Goal: Task Accomplishment & Management: Use online tool/utility

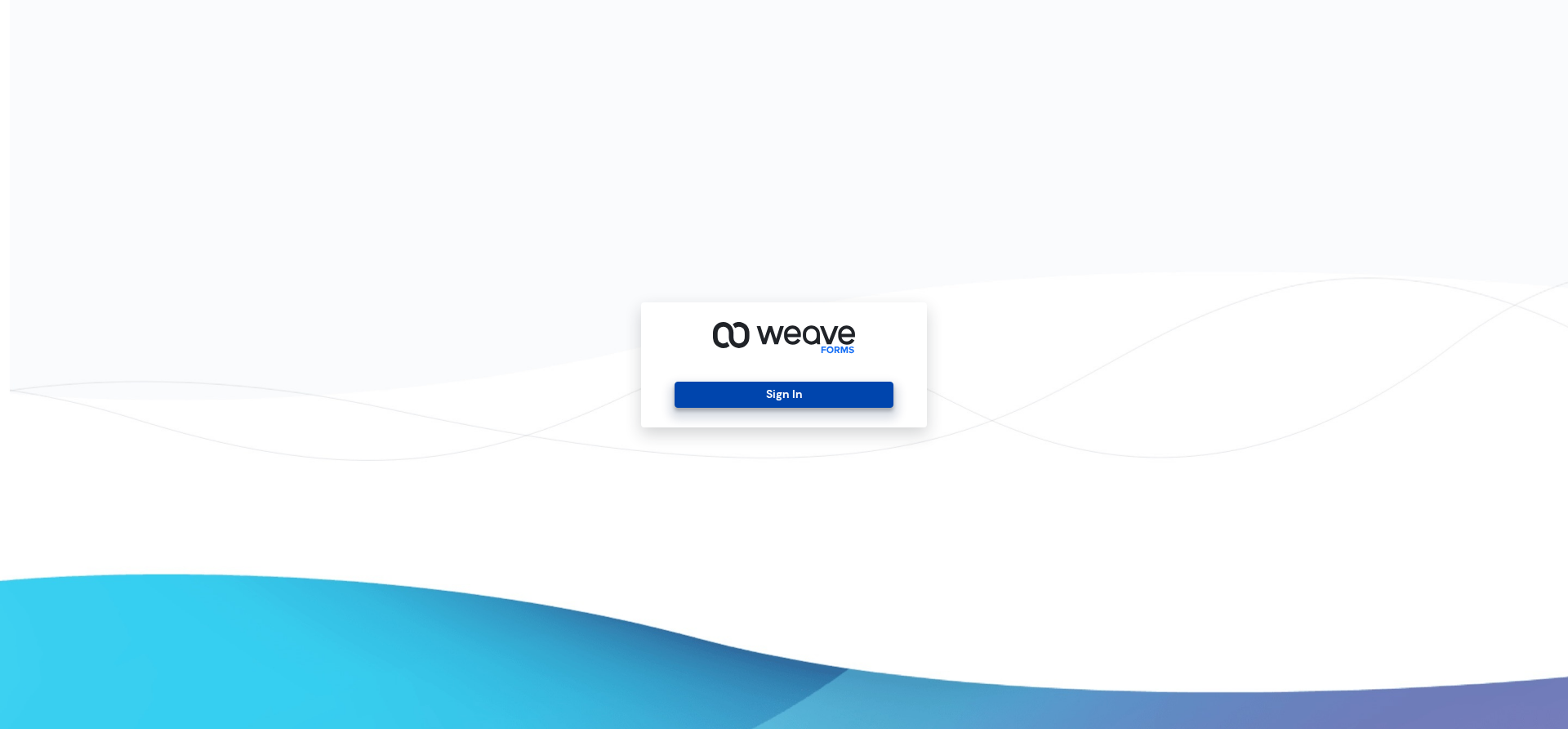
click at [772, 387] on button "Sign In" at bounding box center [783, 394] width 218 height 26
